Goal: Transaction & Acquisition: Purchase product/service

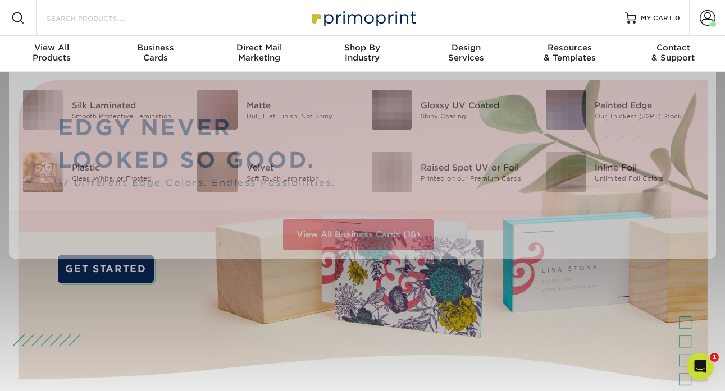
click at [137, 16] on input "Search Products" at bounding box center [99, 17] width 109 height 13
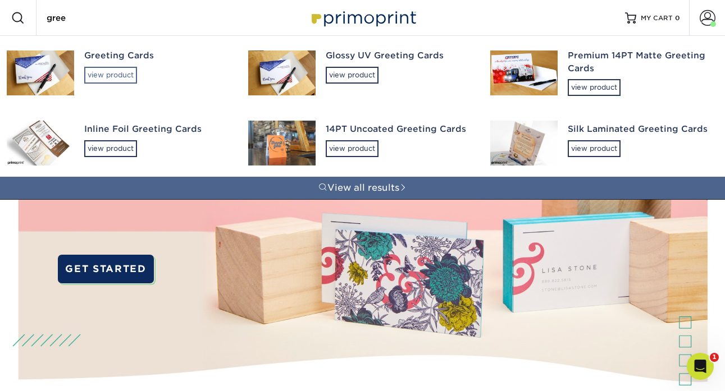
type input "gree"
click at [115, 69] on div "view product" at bounding box center [110, 75] width 53 height 17
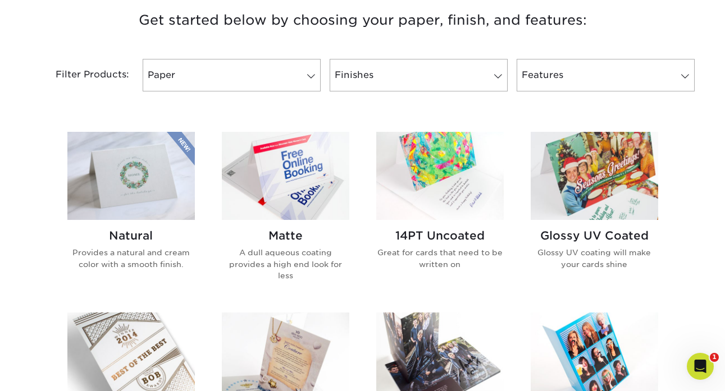
scroll to position [436, 0]
click at [505, 221] on div "14PT Uncoated Great for cards that need to be written on" at bounding box center [440, 214] width 154 height 167
click at [490, 211] on img at bounding box center [439, 175] width 127 height 88
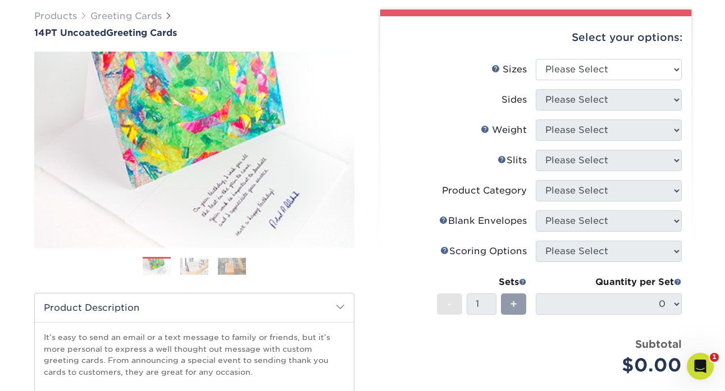
scroll to position [77, 0]
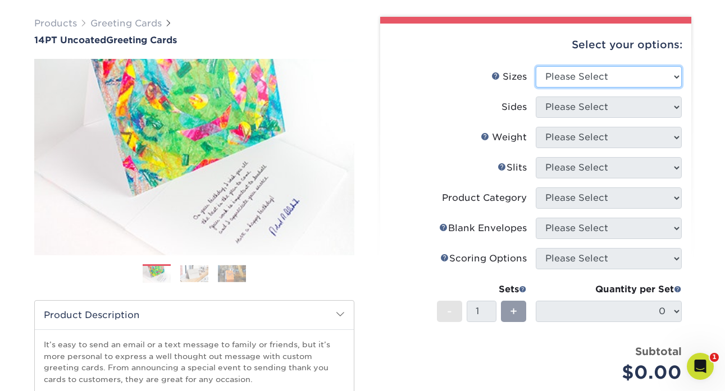
select select "7.00x10.00"
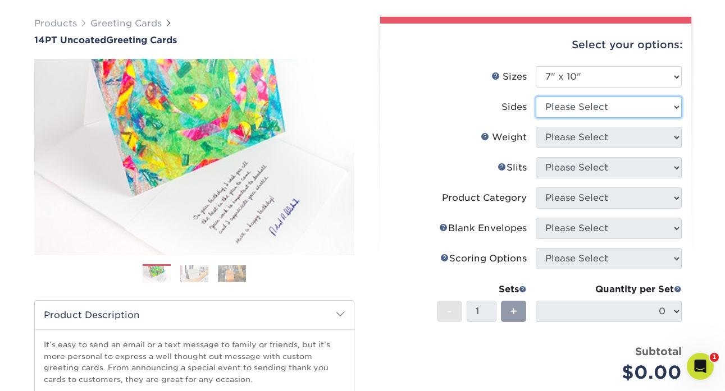
select select "32d3c223-f82c-492b-b915-ba065a00862f"
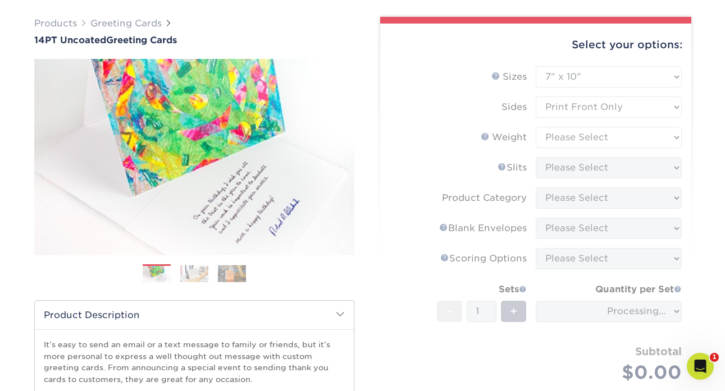
click at [583, 140] on form "Sizes Help Sizes Please Select 4.25" x 11" 5.5" x 8.5" 6" x 9" 6" x 12" 7" x 10…" at bounding box center [535, 237] width 293 height 343
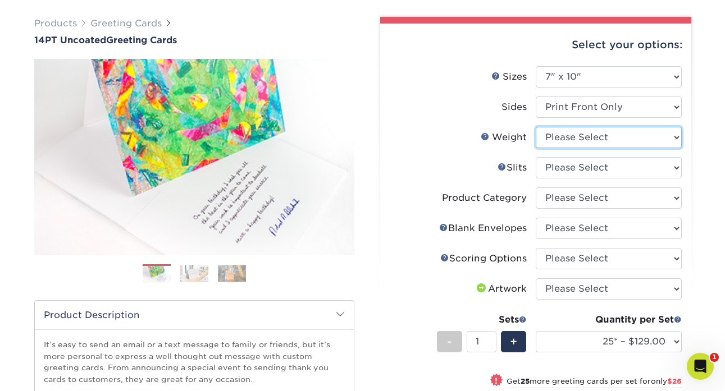
select select "14PT Uncoated"
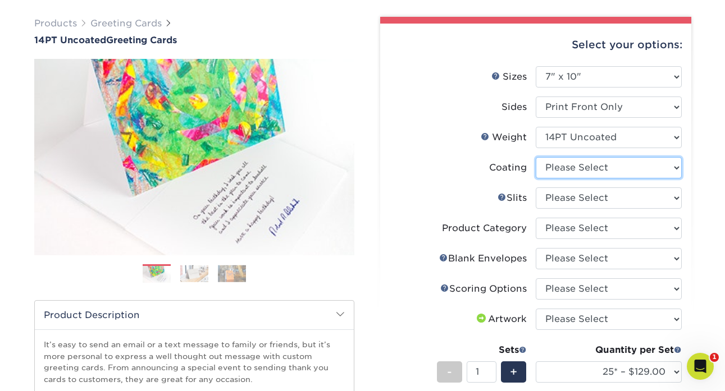
select select "3e7618de-abca-4bda-9f97-8b9129e913d8"
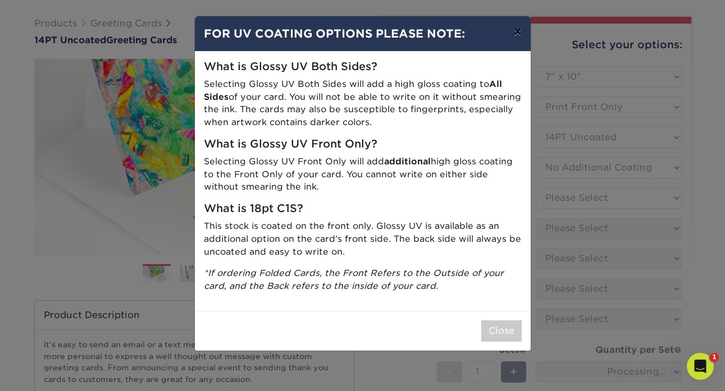
click at [517, 35] on button "×" at bounding box center [517, 31] width 26 height 31
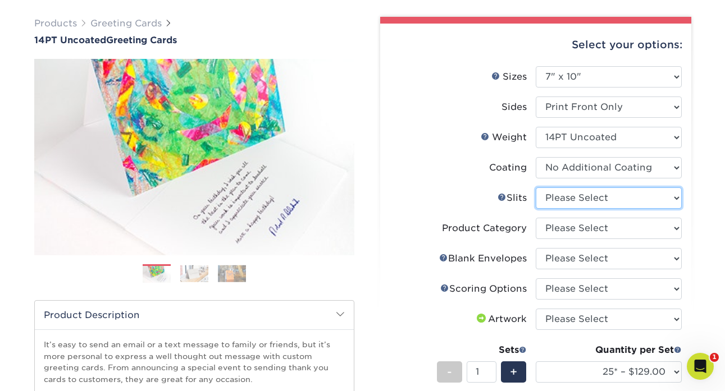
select select "c4055f3c-a707-4a99-931b-ce83690041fd"
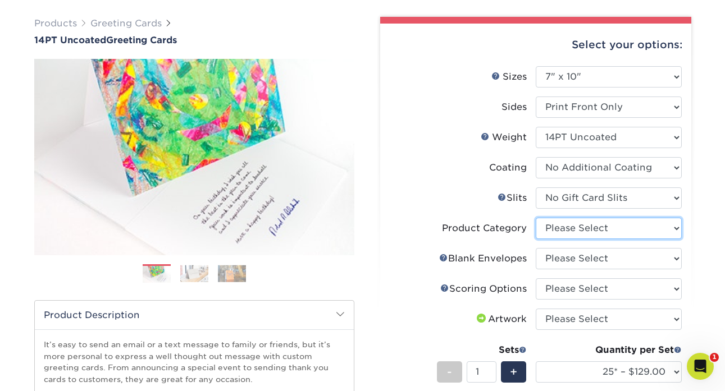
select select "b7f8198f-f281-4438-a52e-cd7a5c5c0cfc"
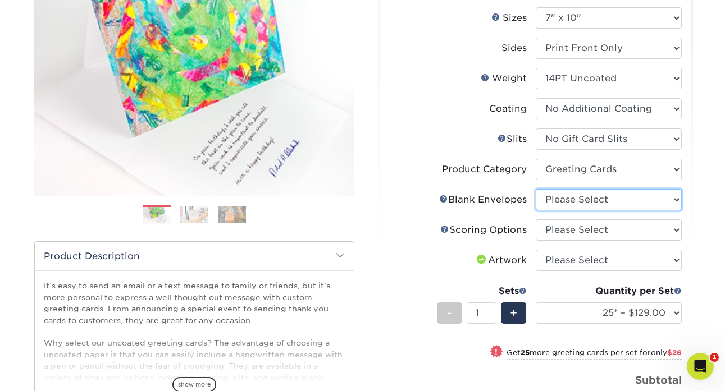
scroll to position [147, 0]
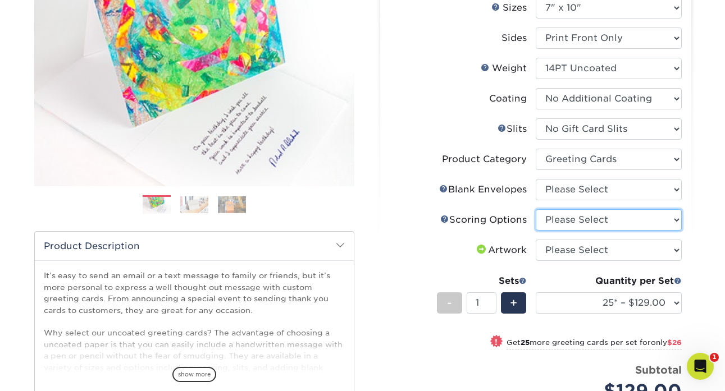
select select "b23166fa-223a-4016-b2d3-d3438452c7d9"
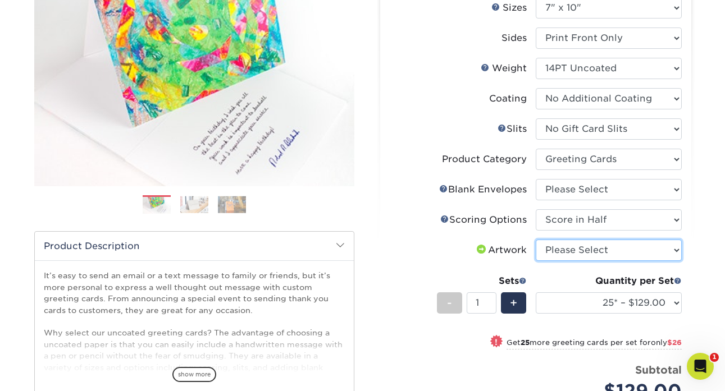
select select "upload"
click at [416, 241] on label "Artwork" at bounding box center [463, 250] width 146 height 21
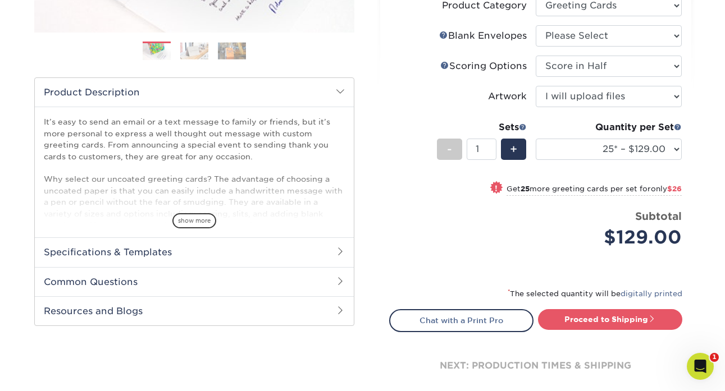
click at [635, 137] on div "Quantity per Set 25* – $129.00 50* – $155.00 75* – $189.00 100* – $223.00 250* …" at bounding box center [609, 147] width 146 height 52
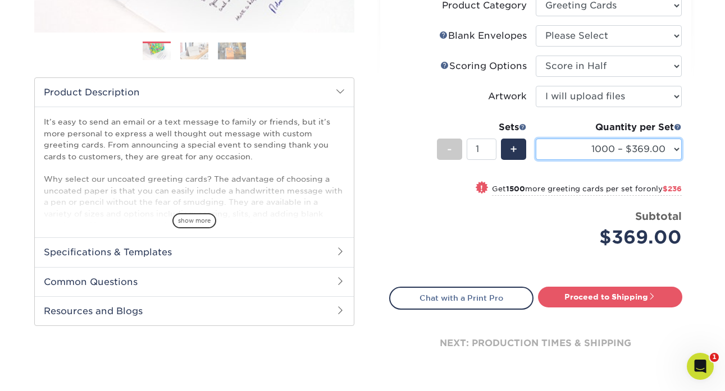
select select "2500 – $605.00"
